Goal: Task Accomplishment & Management: Use online tool/utility

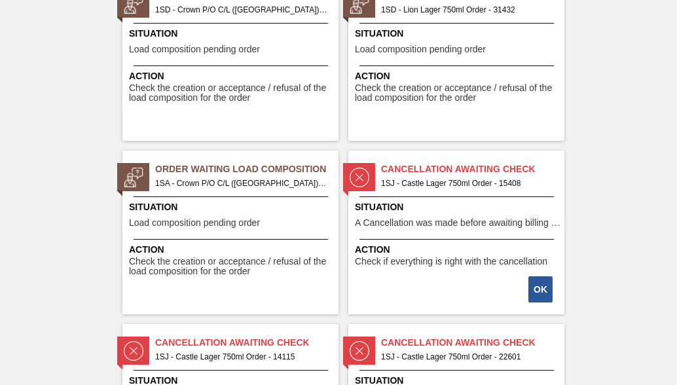
scroll to position [1506, 0]
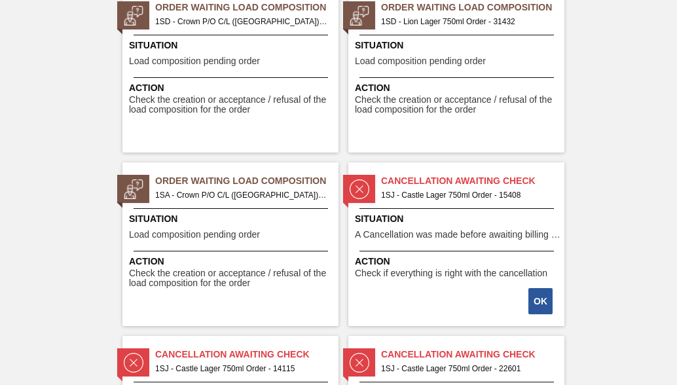
click at [234, 192] on span "1SA - Crown P/O C/L ([GEOGRAPHIC_DATA]) Order - 31458" at bounding box center [241, 195] width 173 height 14
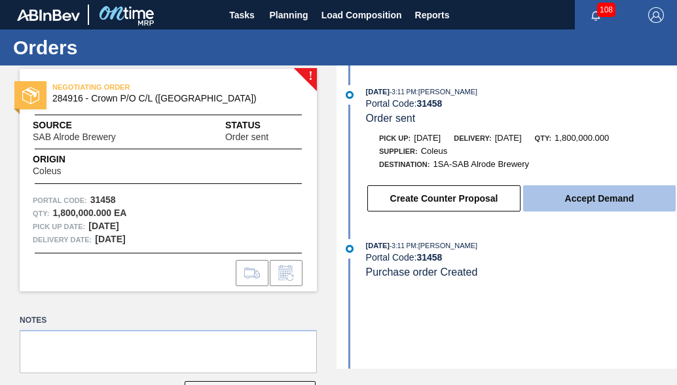
click at [537, 200] on button "Accept Demand" at bounding box center [599, 198] width 153 height 26
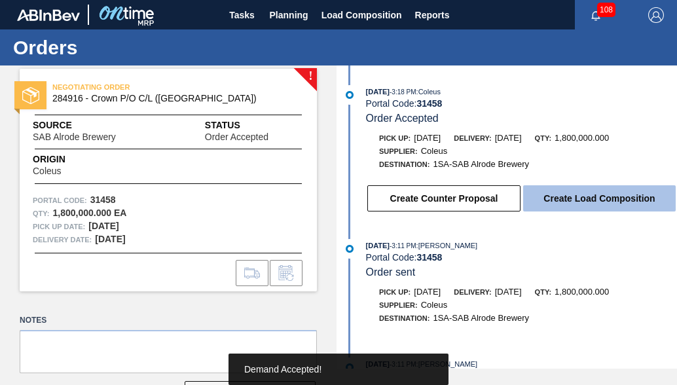
click at [530, 192] on button "Create Load Composition" at bounding box center [599, 198] width 153 height 26
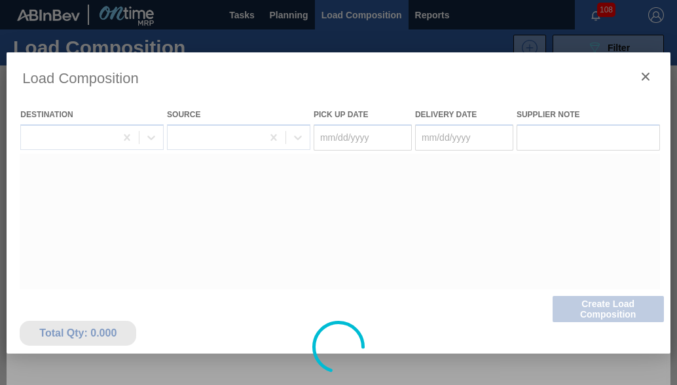
type Date "[DATE]"
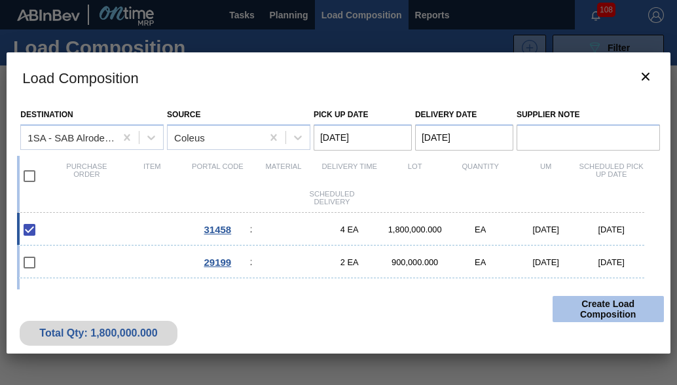
click at [622, 306] on button "Create Load Composition" at bounding box center [607, 309] width 111 height 26
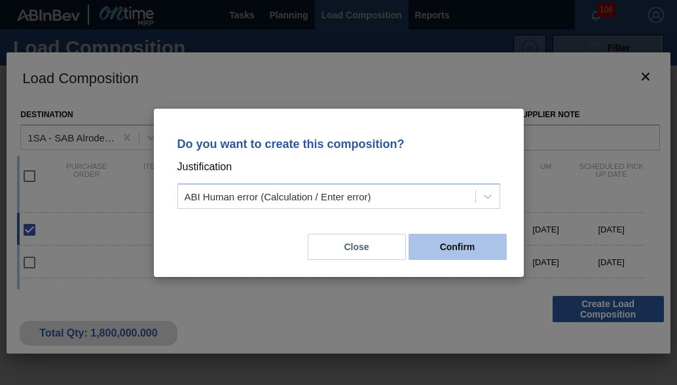
click at [439, 251] on button "Confirm" at bounding box center [457, 247] width 98 height 26
